Goal: Check status: Check status

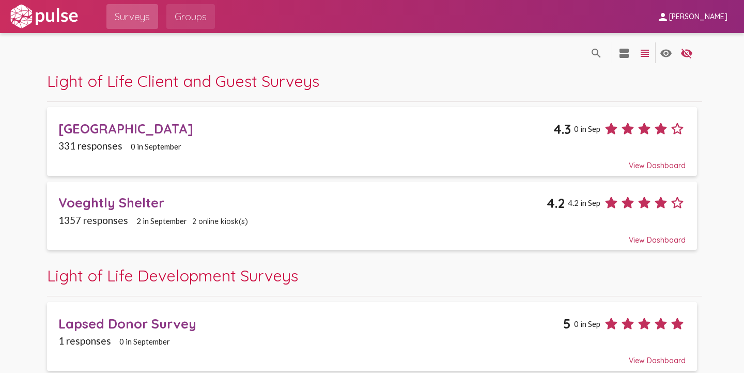
click at [196, 22] on span "Groups" at bounding box center [191, 16] width 32 height 19
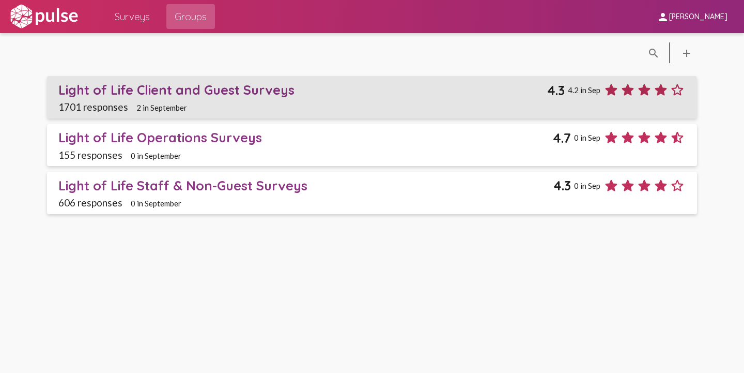
click at [297, 101] on span "Light of Life Client and Guest Surveys 4.3 4.2 in [DATE] responses 2 in Septemb…" at bounding box center [372, 97] width 628 height 31
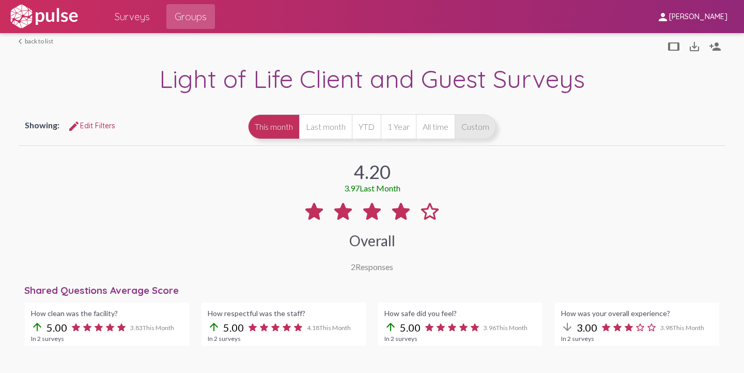
click at [486, 134] on button "Custom" at bounding box center [475, 126] width 41 height 25
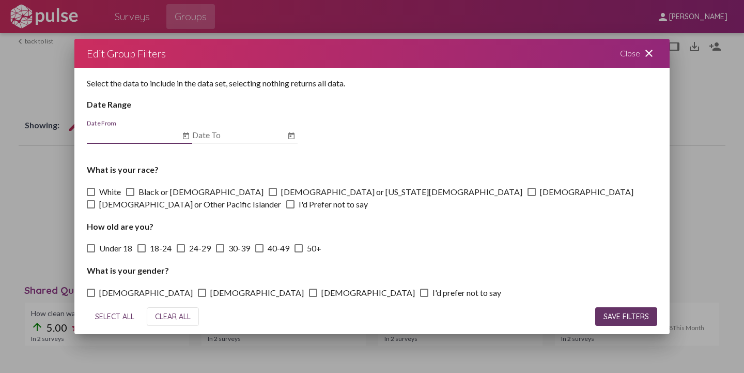
click at [186, 140] on icon "Open calendar" at bounding box center [186, 136] width 8 height 12
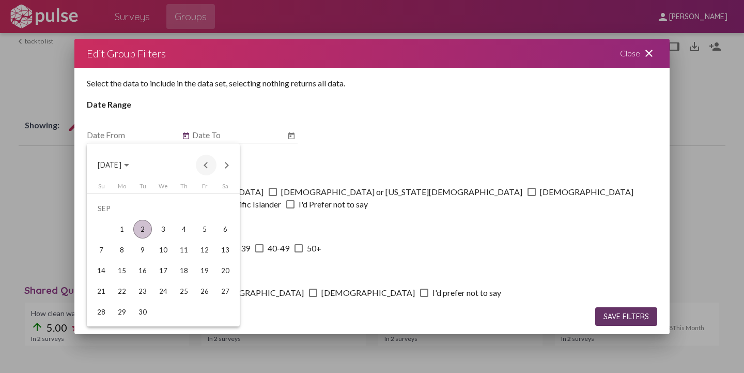
click at [203, 162] on button "Previous month" at bounding box center [206, 165] width 21 height 21
click at [226, 166] on button "Next month" at bounding box center [227, 165] width 21 height 21
click at [207, 168] on button "Previous month" at bounding box center [206, 165] width 21 height 21
click at [119, 299] on div "25" at bounding box center [122, 291] width 19 height 19
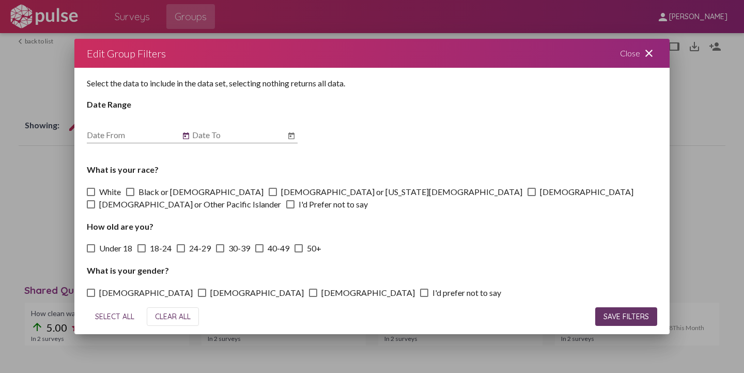
type input "[DATE]"
click at [290, 138] on icon "Open calendar" at bounding box center [291, 136] width 8 height 12
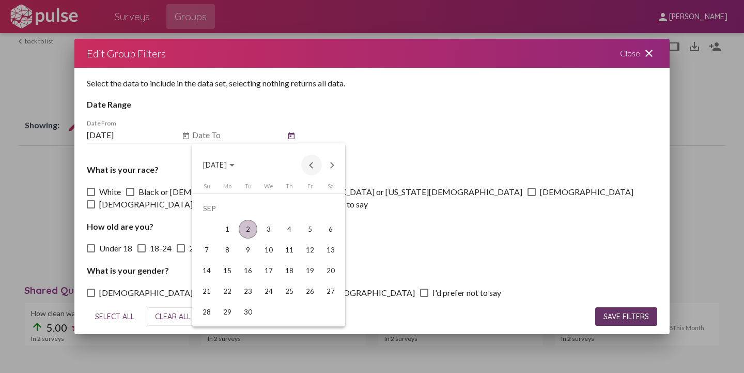
click at [310, 162] on button "Previous month" at bounding box center [311, 165] width 21 height 21
click at [210, 311] on div "31" at bounding box center [206, 311] width 19 height 19
type input "[DATE]"
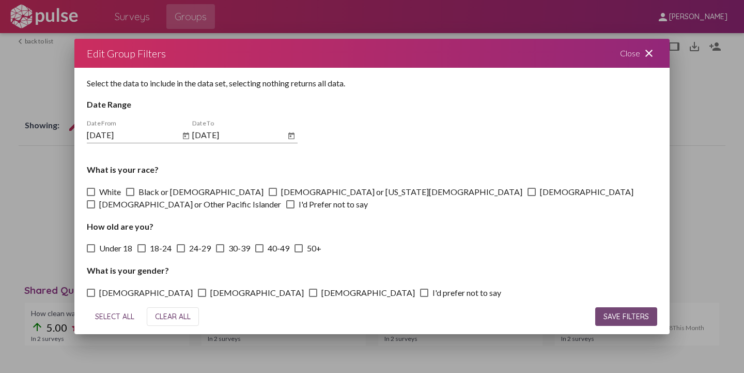
click at [628, 321] on button "SAVE FILTERS" at bounding box center [626, 316] width 62 height 19
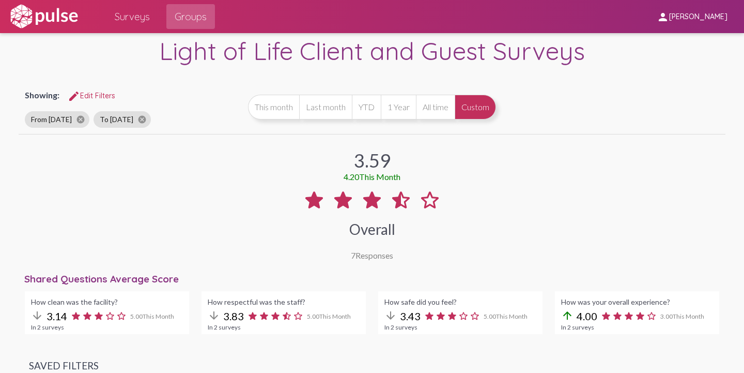
scroll to position [28, 0]
